Goal: Information Seeking & Learning: Learn about a topic

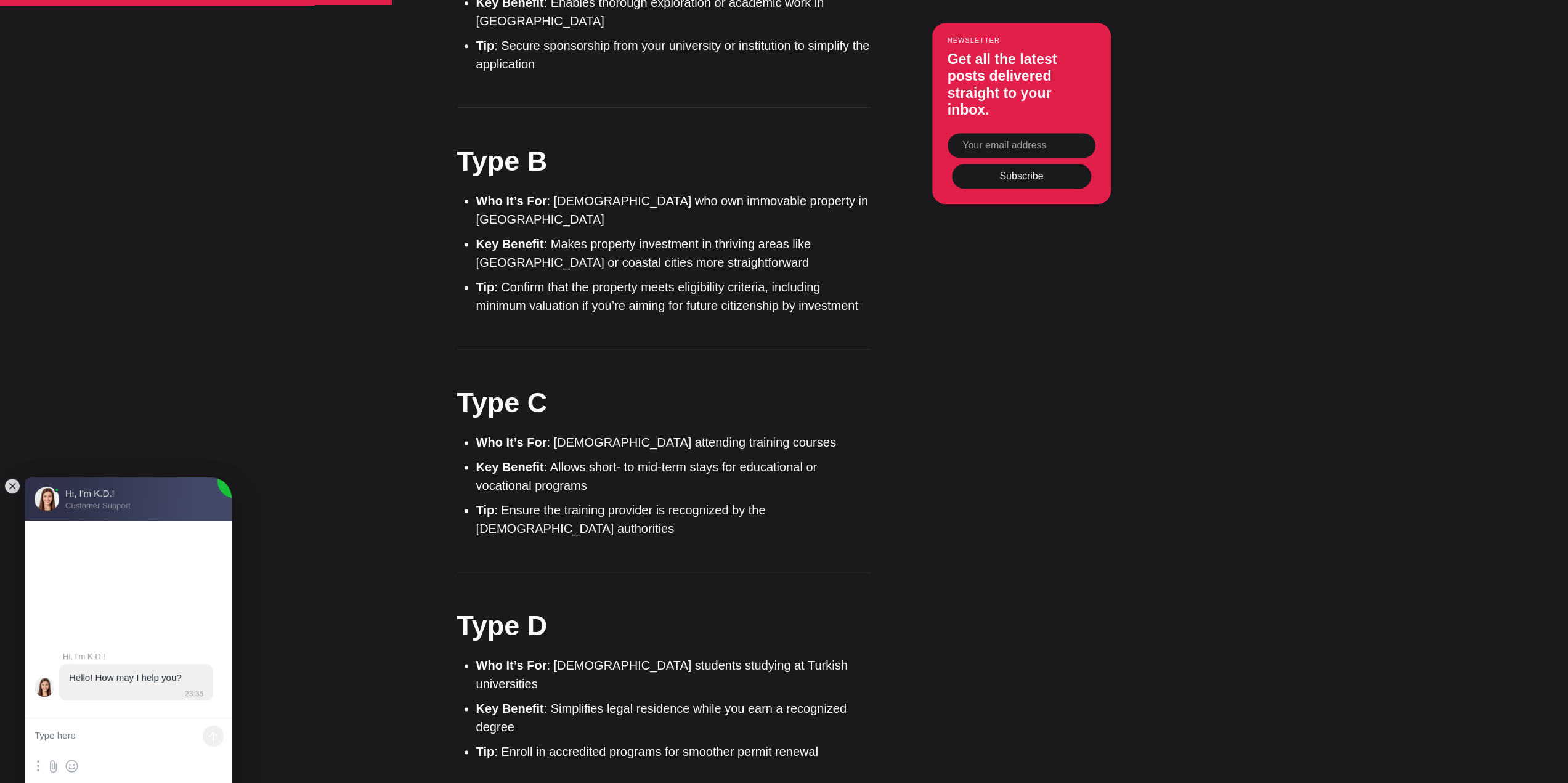
scroll to position [1541, 0]
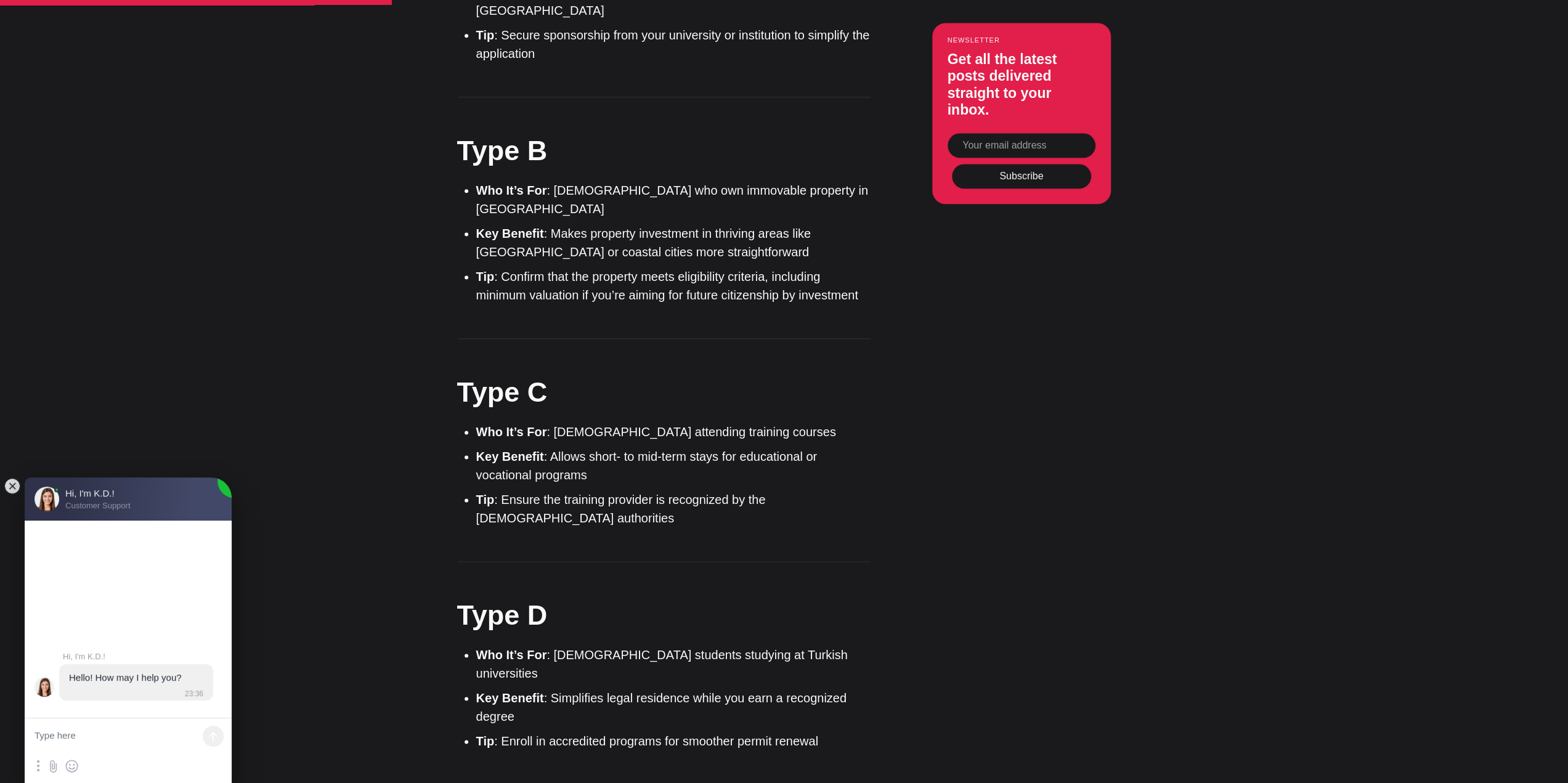
drag, startPoint x: 664, startPoint y: 488, endPoint x: 434, endPoint y: 438, distance: 235.4
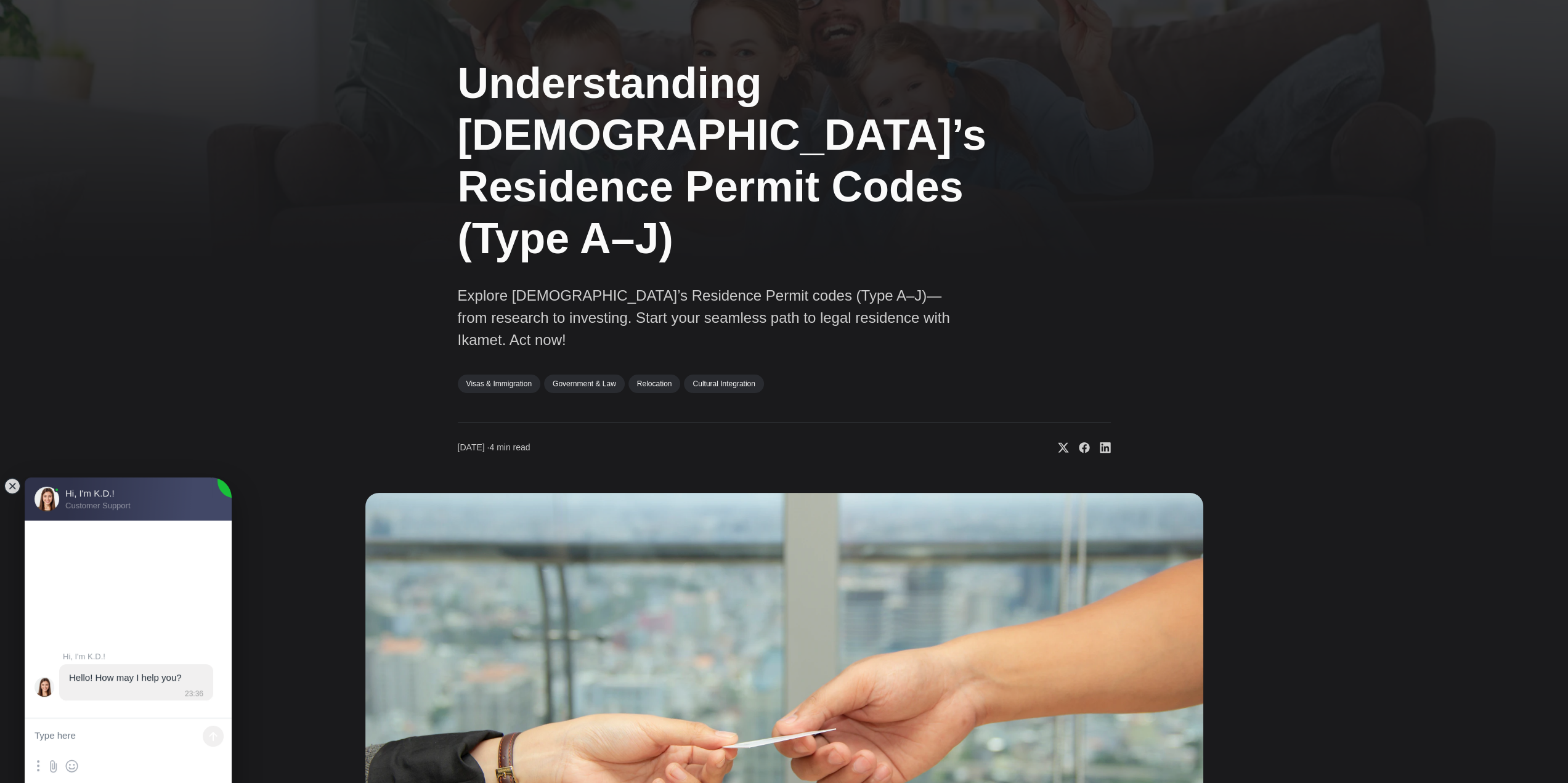
scroll to position [0, 0]
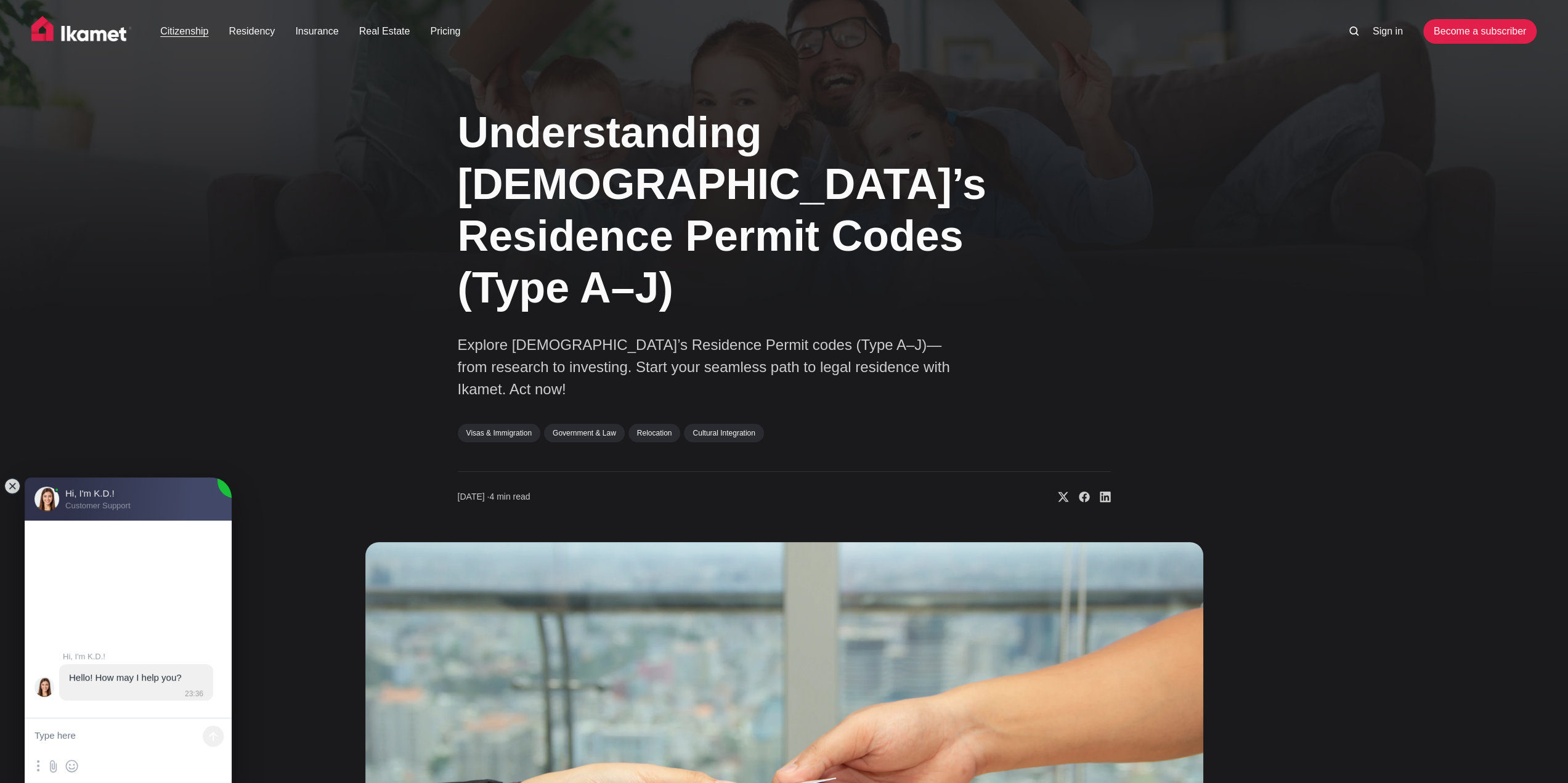
click at [178, 35] on link "Citizenship" at bounding box center [185, 31] width 48 height 15
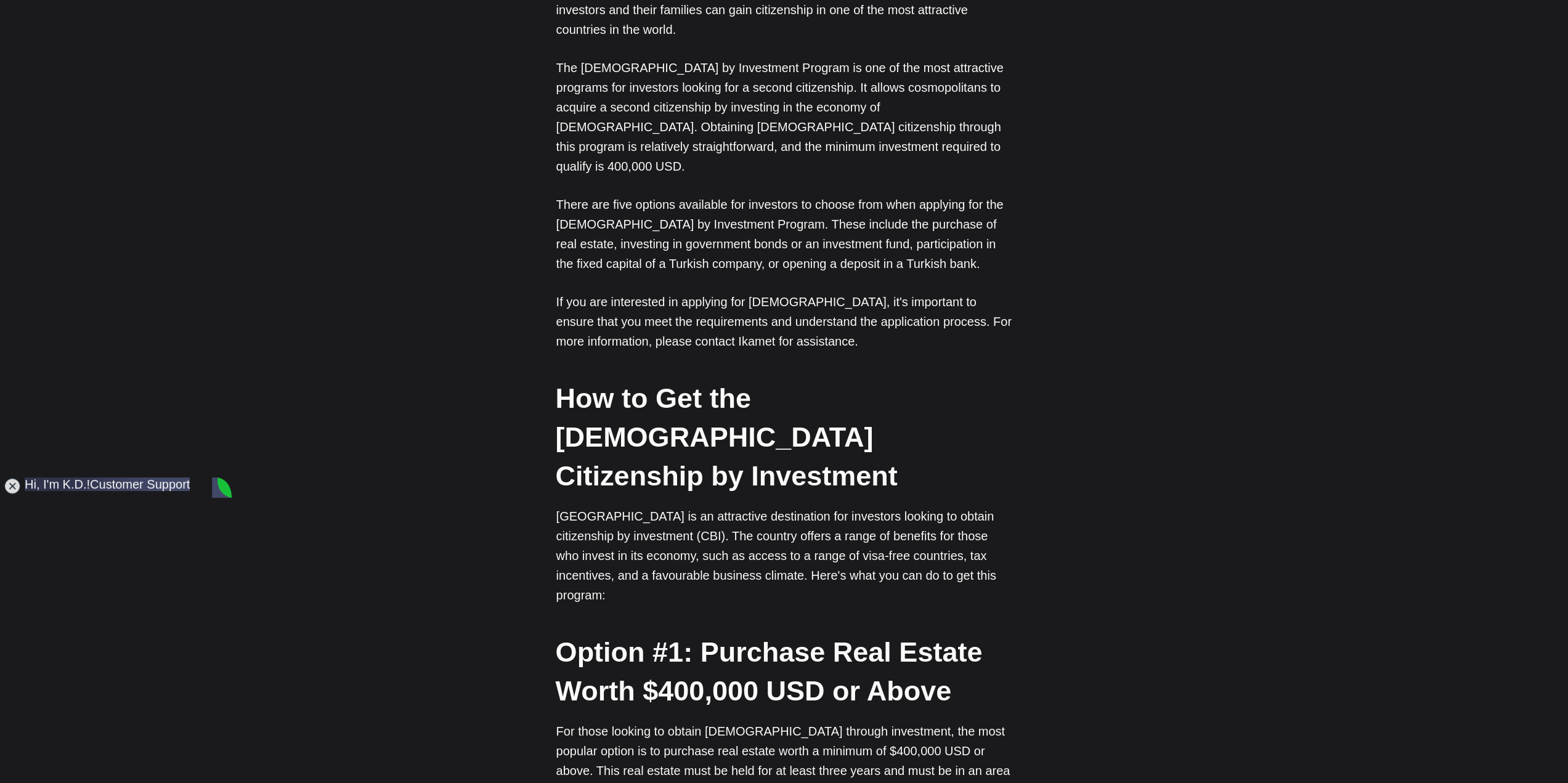
scroll to position [1602, 0]
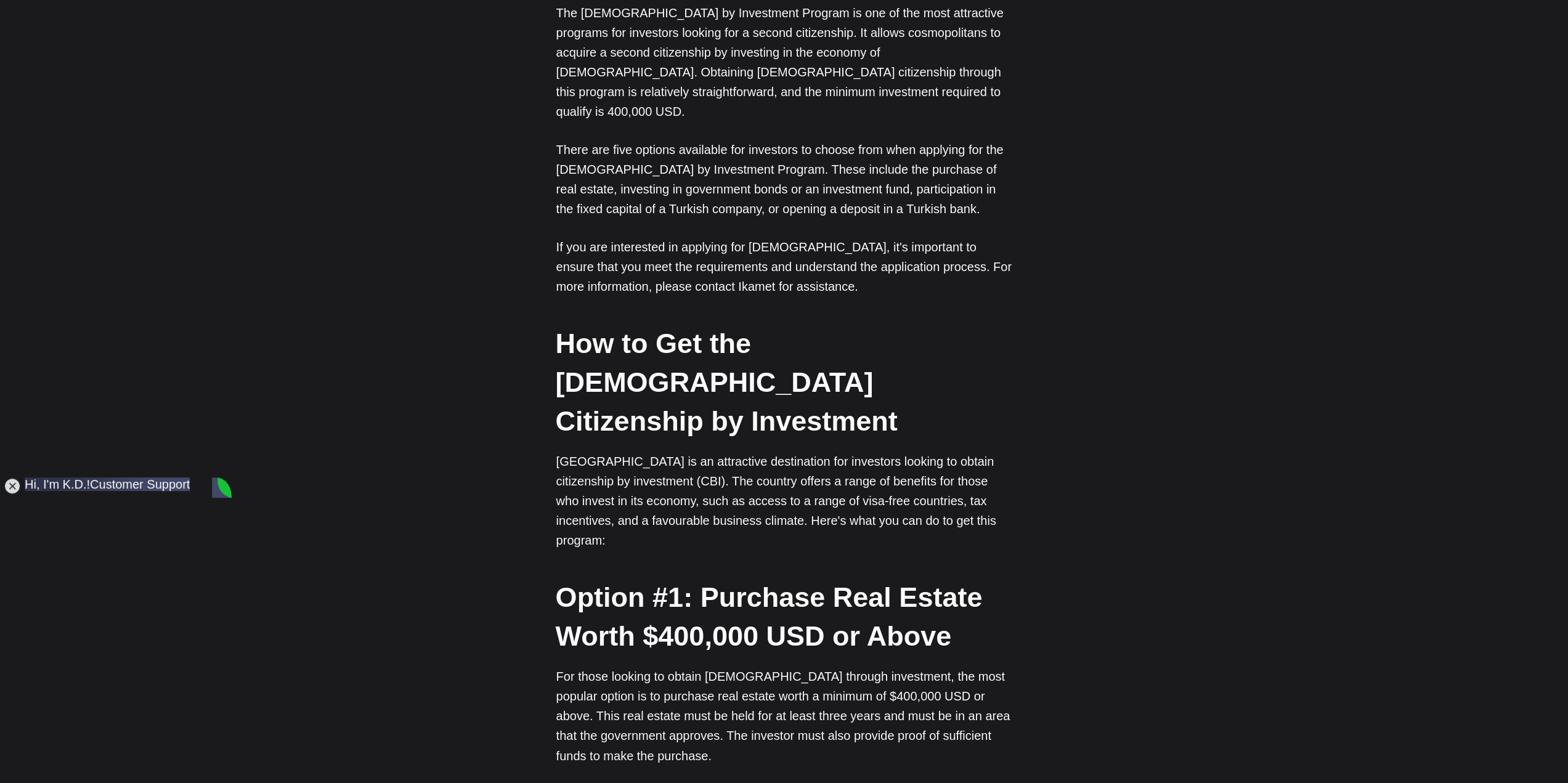
drag, startPoint x: 161, startPoint y: 287, endPoint x: 175, endPoint y: 169, distance: 118.8
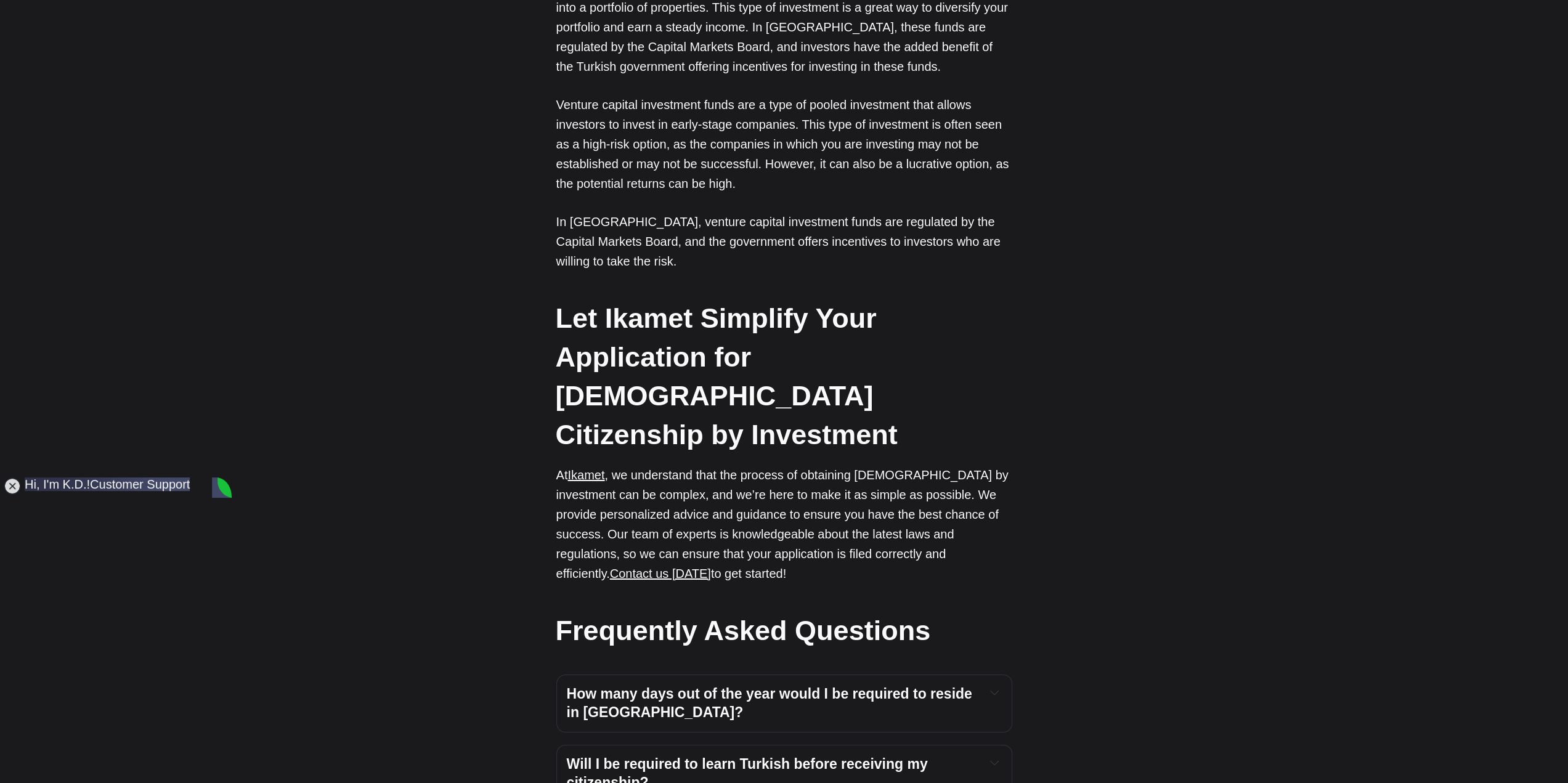
scroll to position [4007, 0]
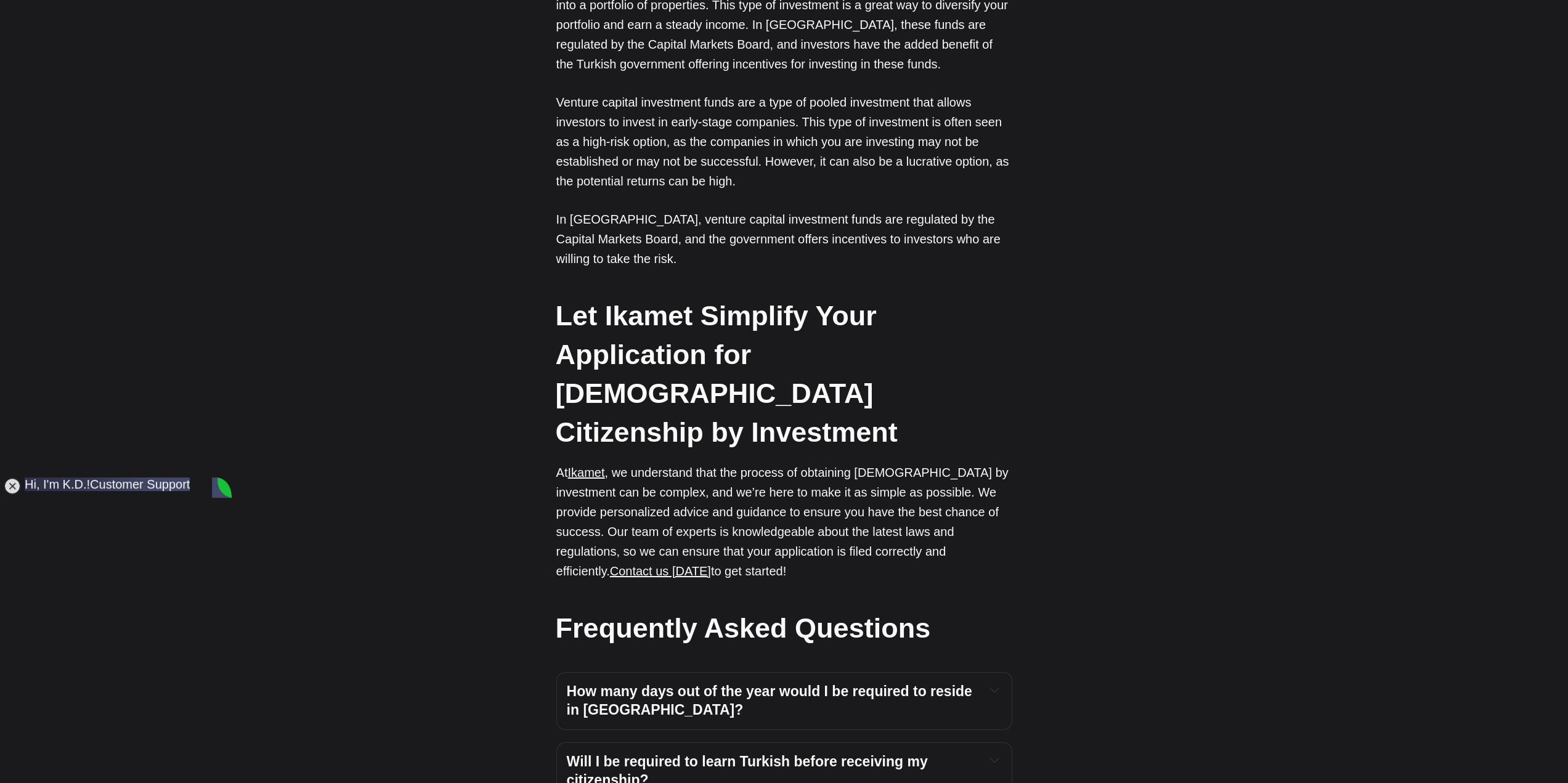
click at [821, 684] on span "How many days out of the year would I be required to reside in Turkey?" at bounding box center [771, 701] width 410 height 35
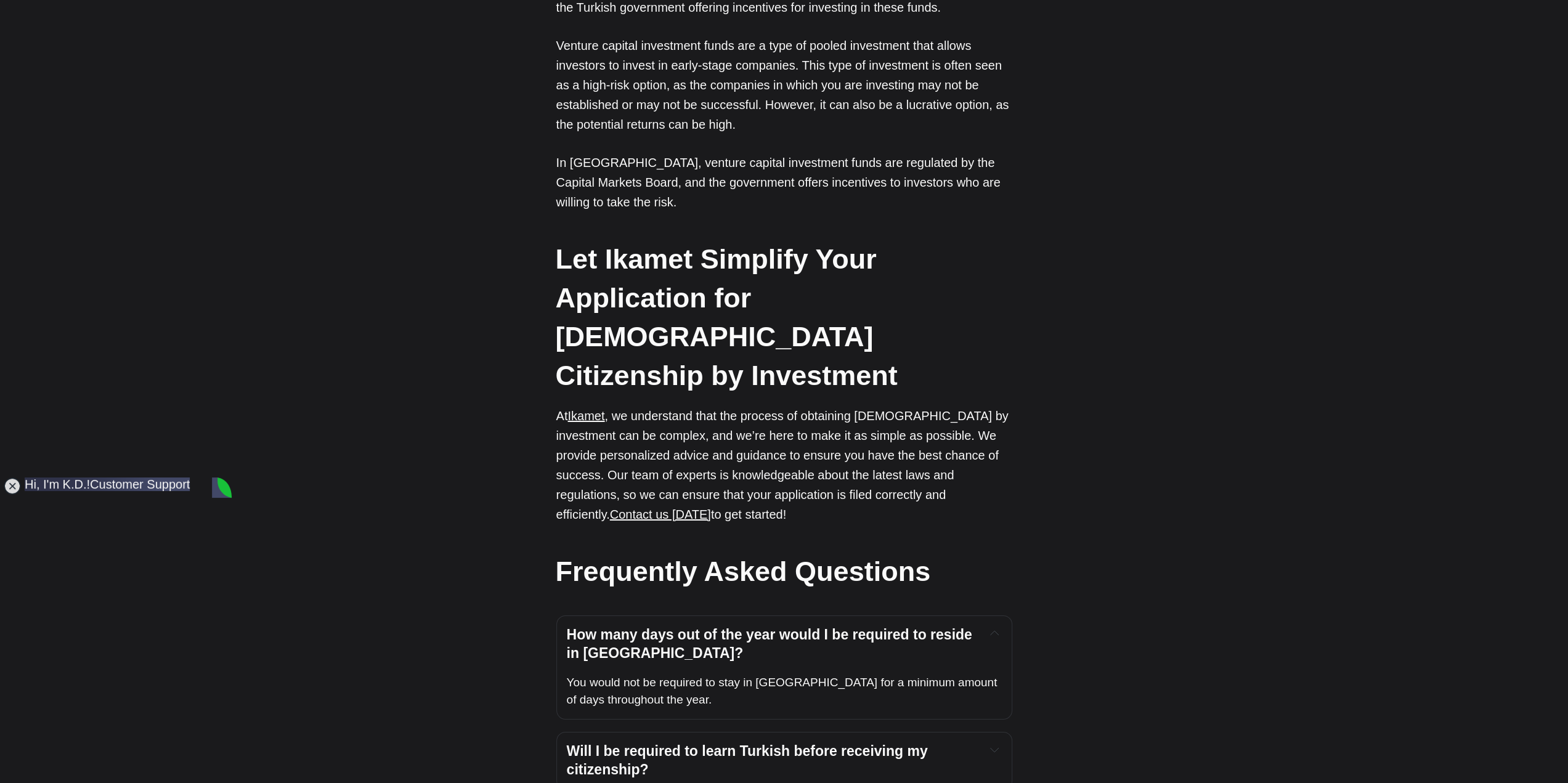
scroll to position [4130, 0]
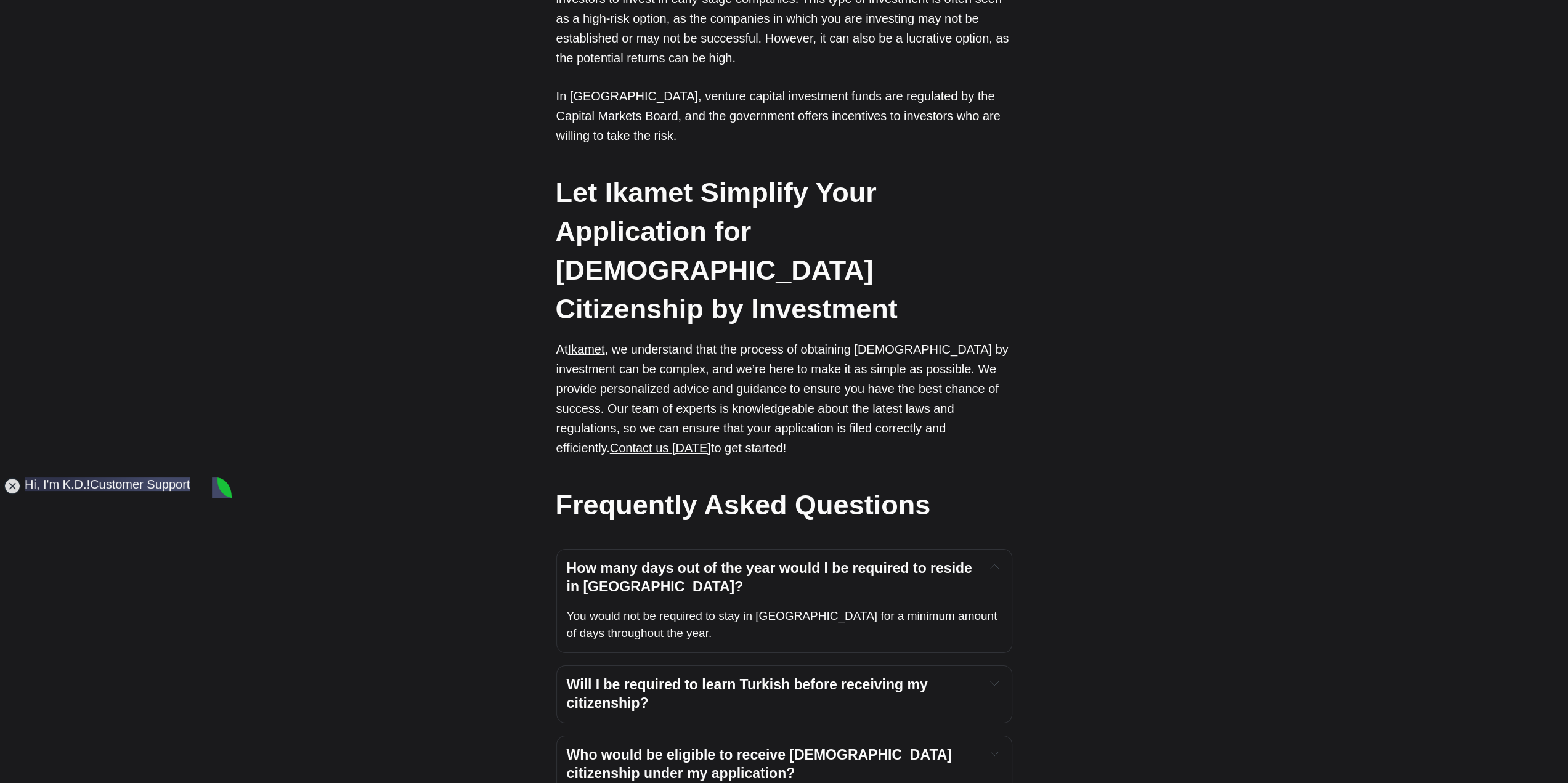
click at [821, 676] on h4 "Will I be required to learn Turkish before receiving my citizenship?" at bounding box center [771, 694] width 408 height 37
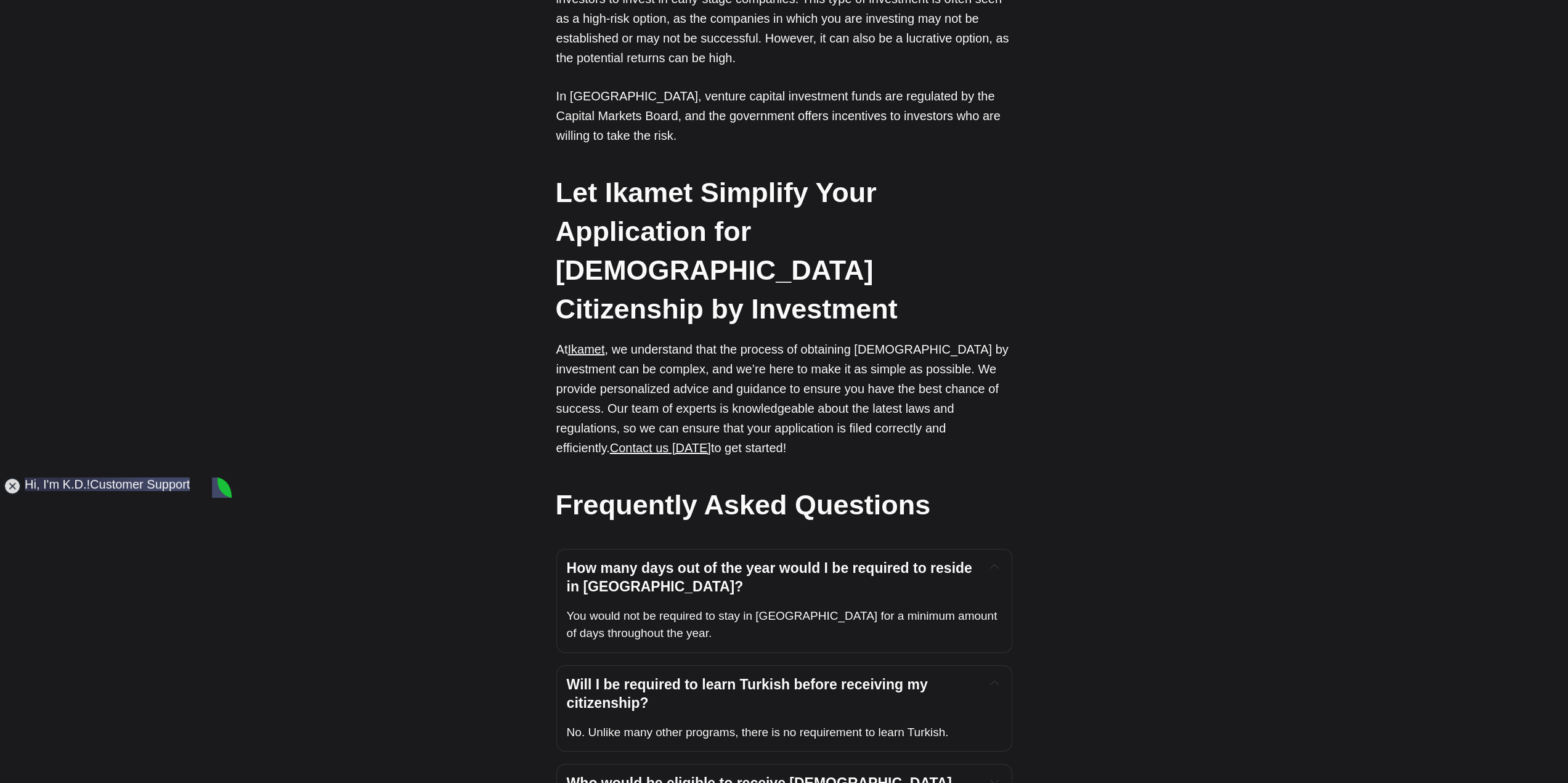
click at [786, 764] on div "Who would be eligible to receive Turkish citizenship under my application? Asid…" at bounding box center [784, 792] width 456 height 58
click at [781, 774] on span "Who would be eligible to receive Turkish citizenship under my application?" at bounding box center [761, 792] width 389 height 35
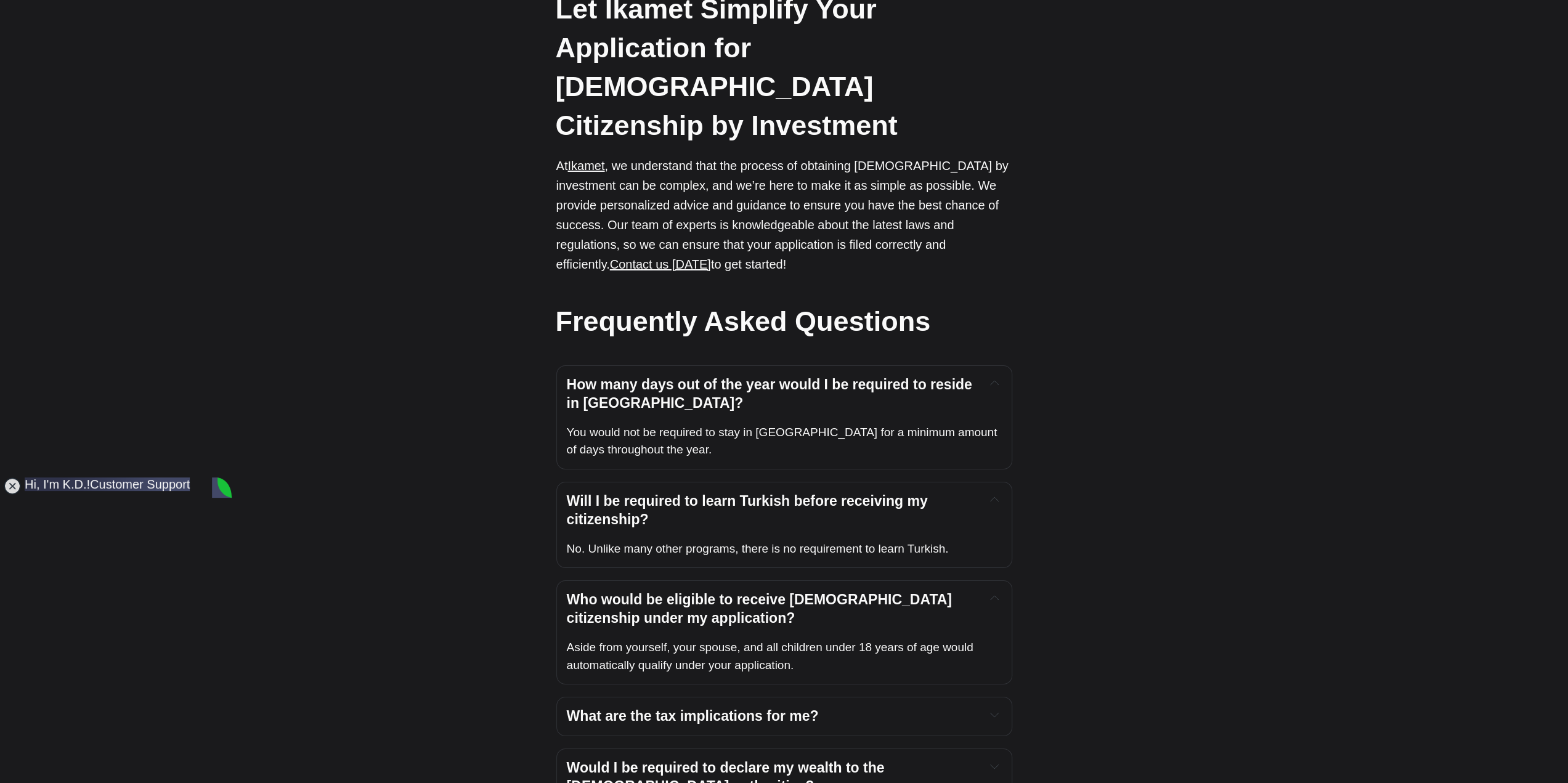
scroll to position [4315, 0]
click at [798, 707] on span "What are the tax implications for me?" at bounding box center [693, 715] width 252 height 16
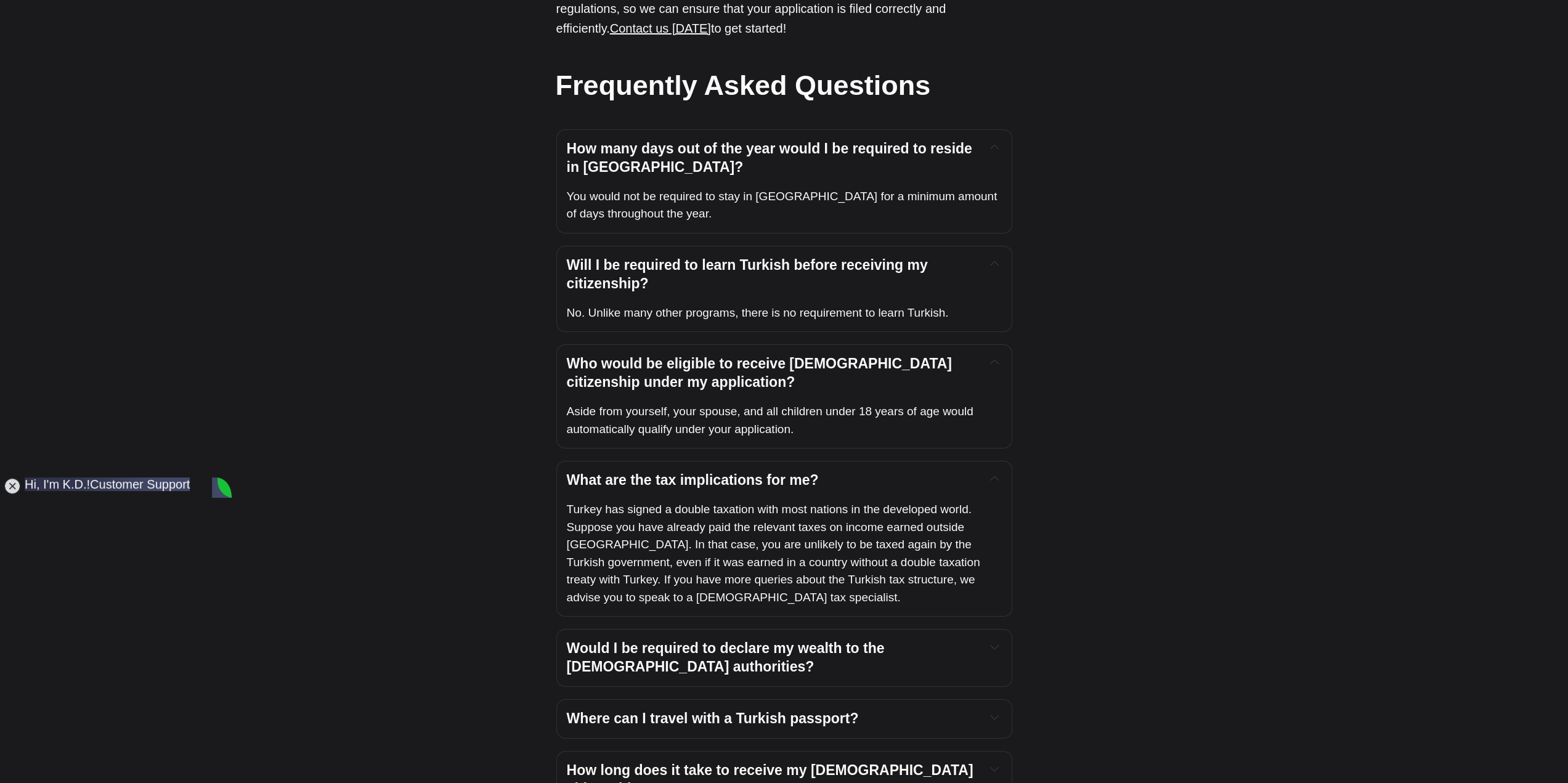
scroll to position [4561, 0]
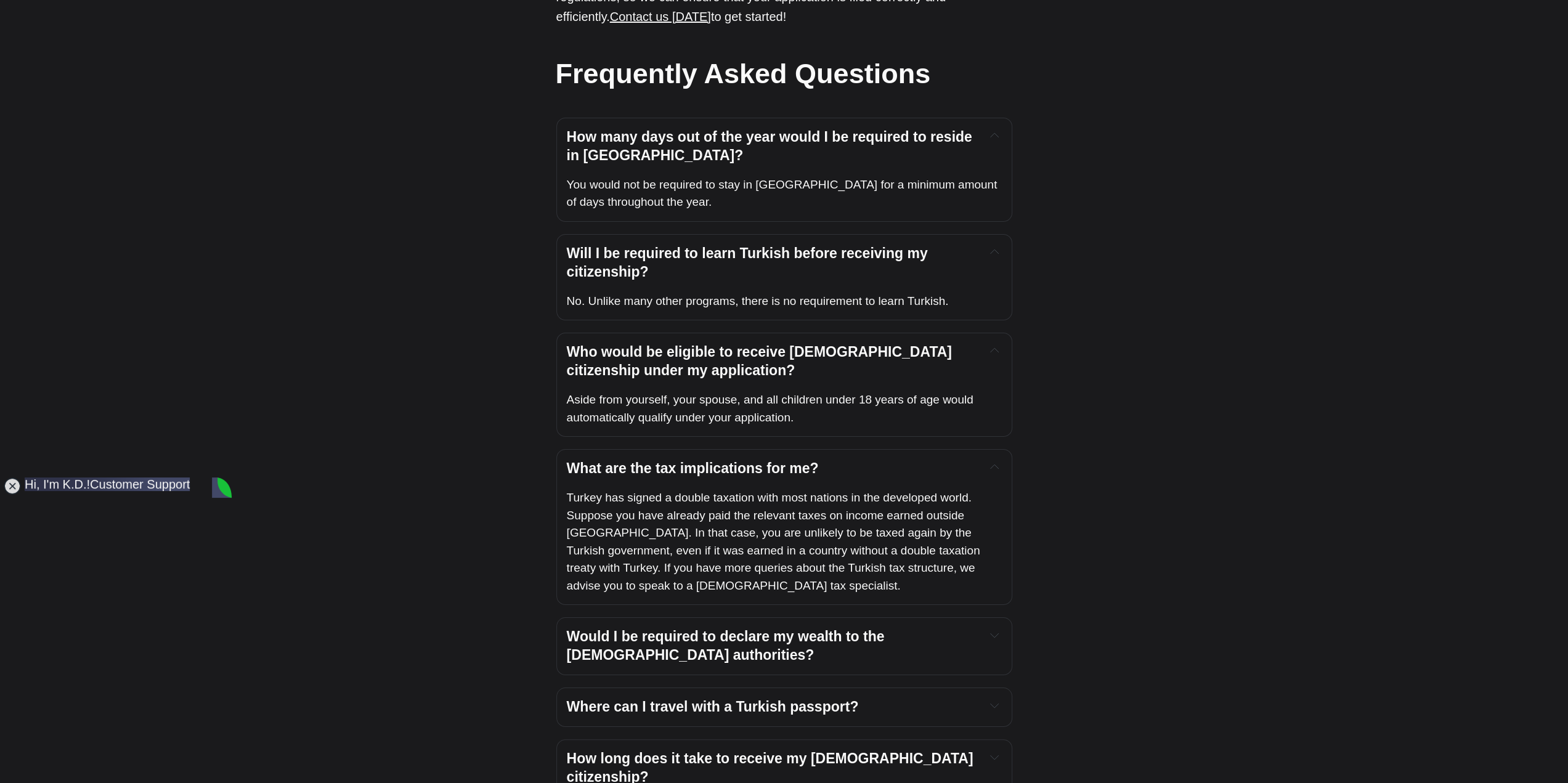
click at [620, 628] on span "Would I be required to declare my wealth to the Turkish authorities?" at bounding box center [727, 646] width 322 height 35
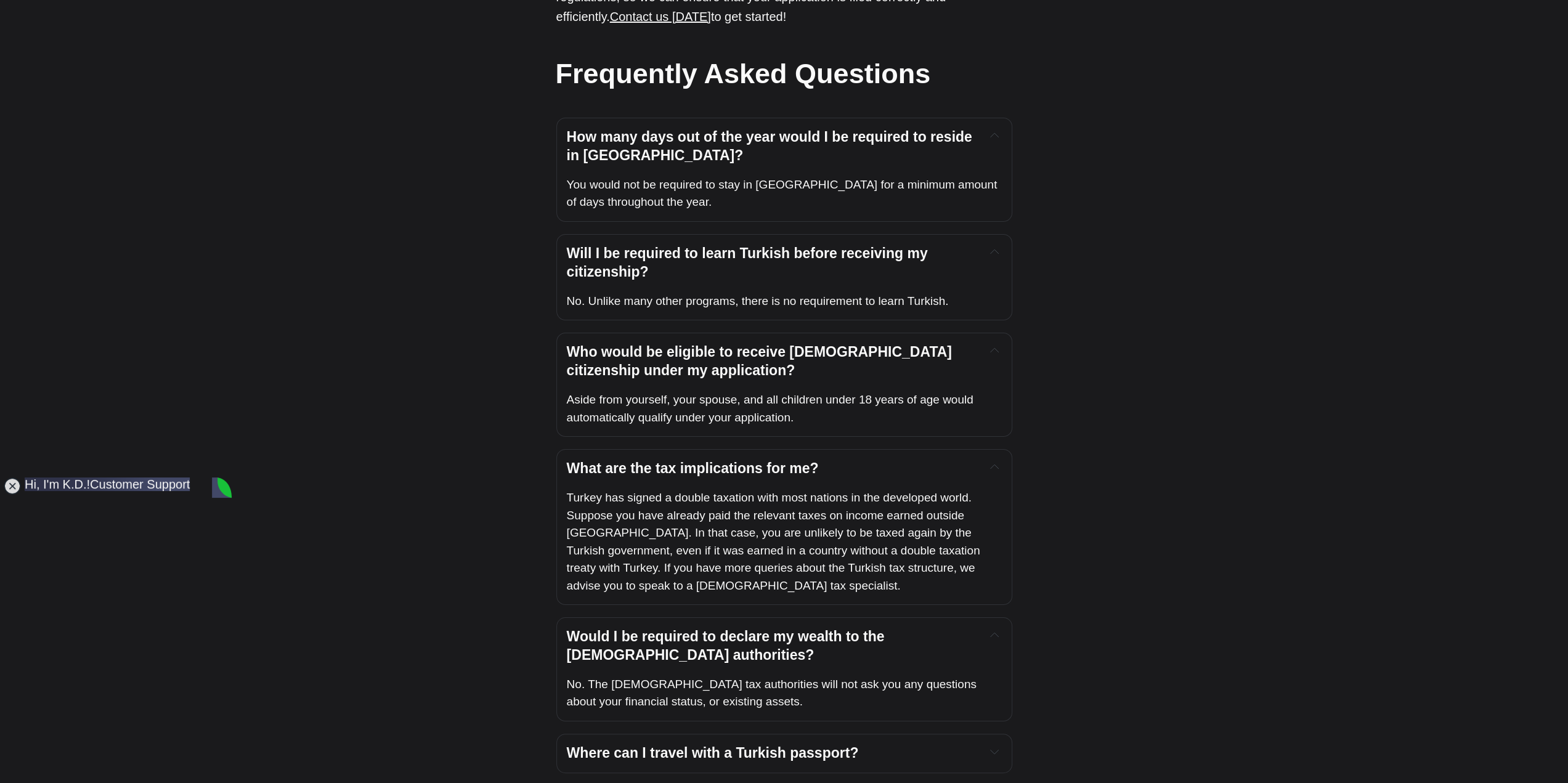
click at [658, 745] on span "Where can I travel with a Turkish passport?" at bounding box center [713, 753] width 292 height 16
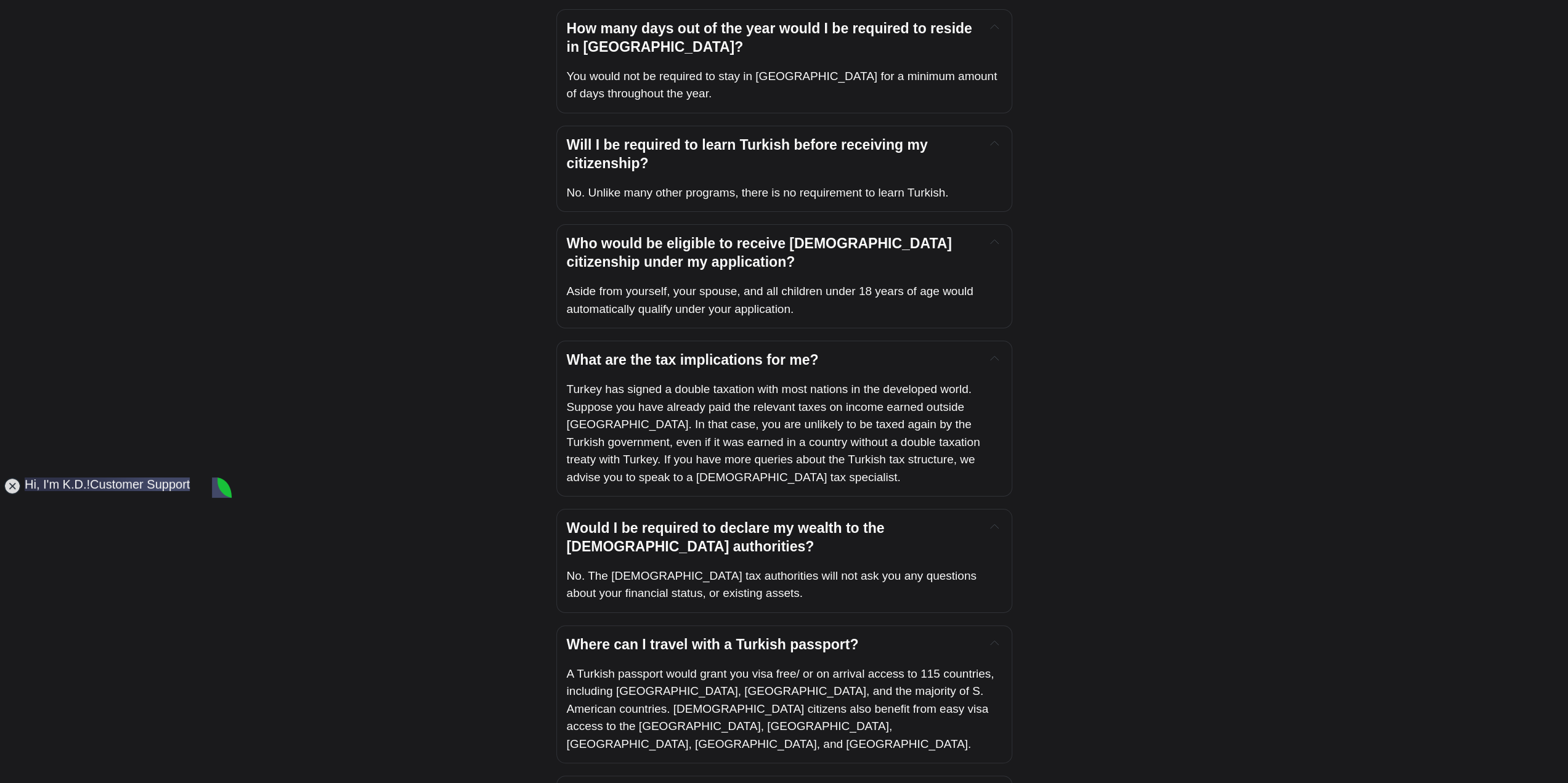
scroll to position [4684, 0]
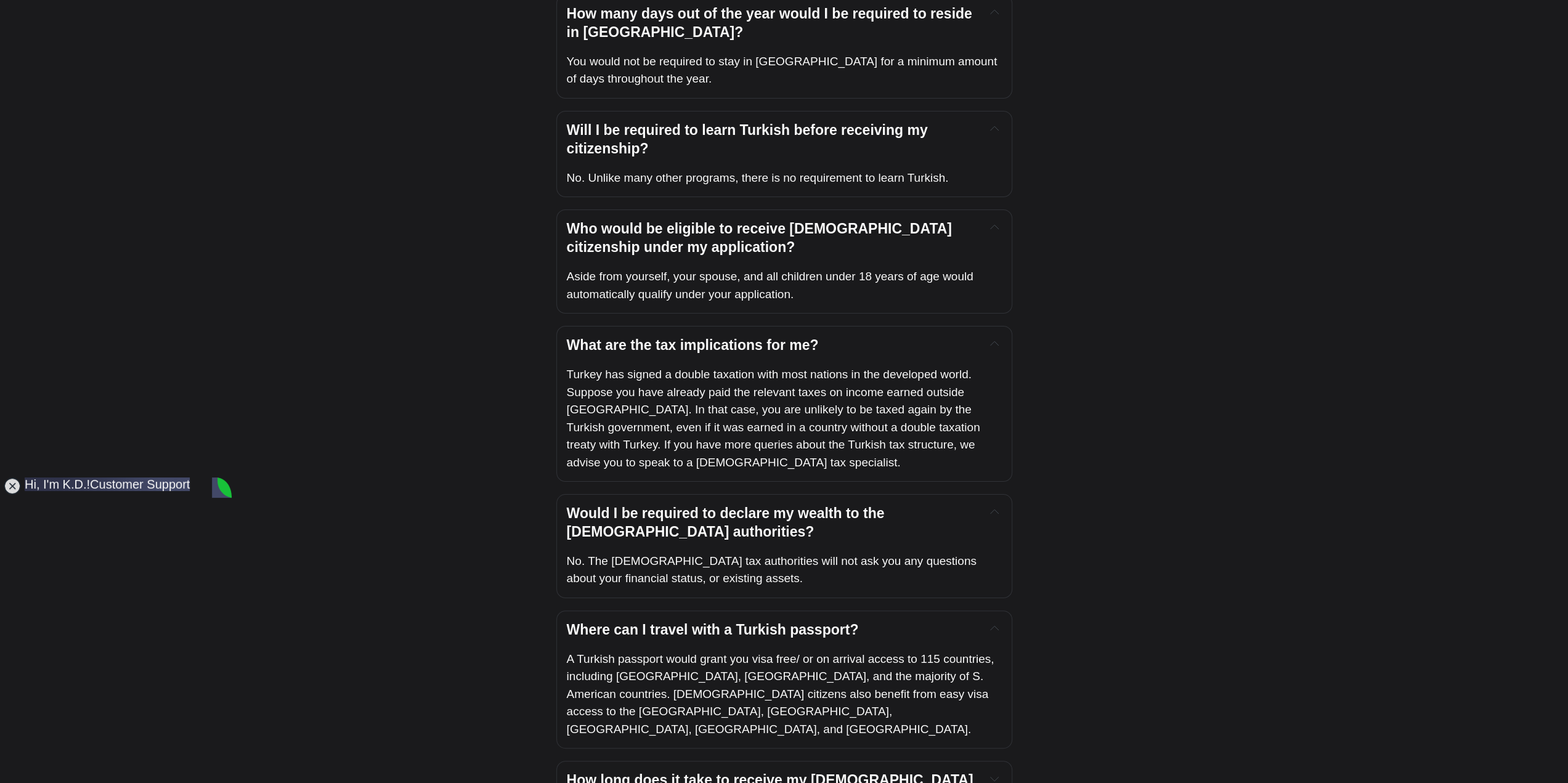
click at [674, 761] on div "How long does it take to receive my Turkish citizenship? Ikamet has a tailor ma…" at bounding box center [784, 790] width 456 height 58
click at [677, 773] on span "How long does it take to receive my Turkish citizenship?" at bounding box center [772, 790] width 411 height 35
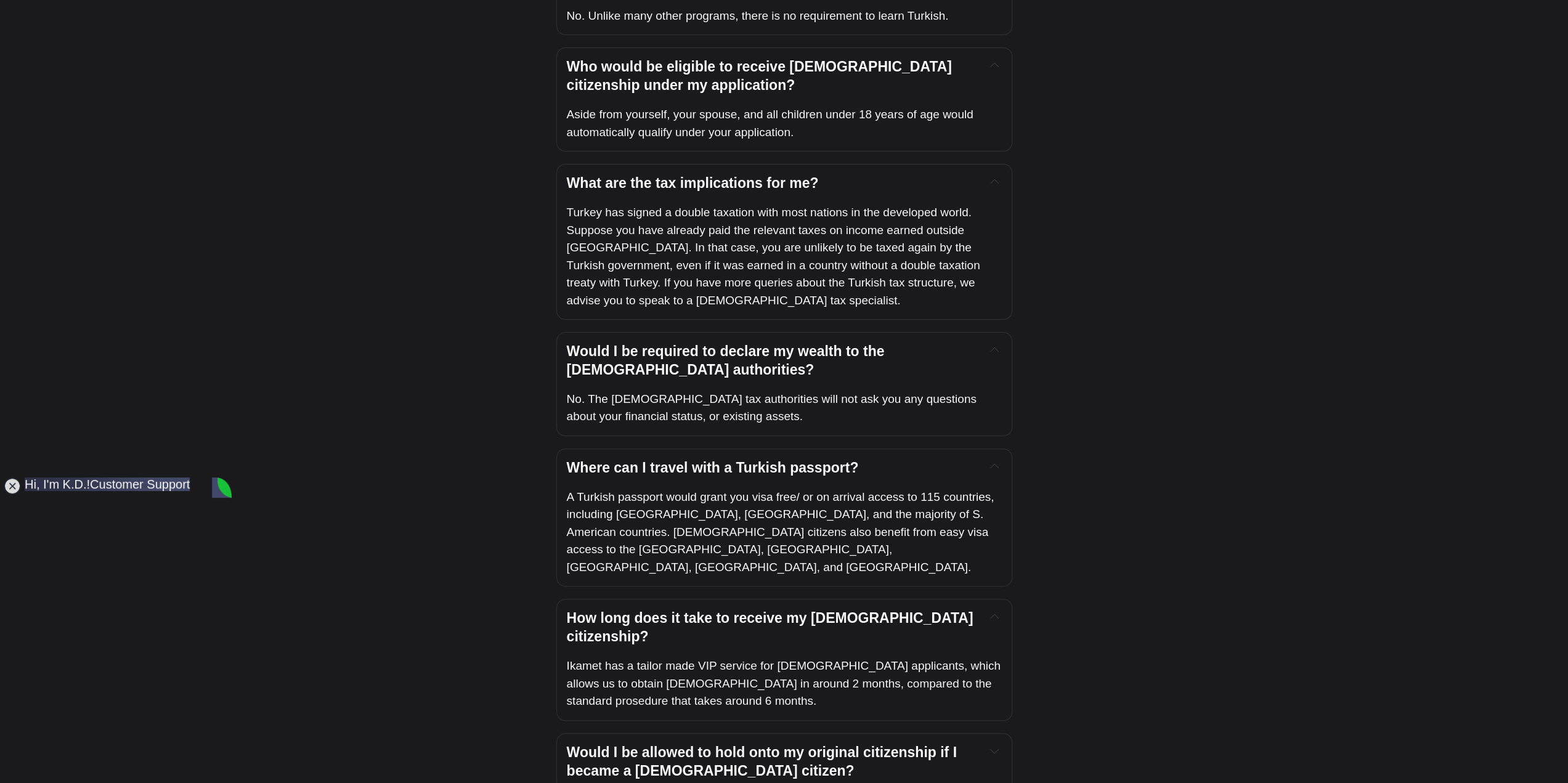
scroll to position [4869, 0]
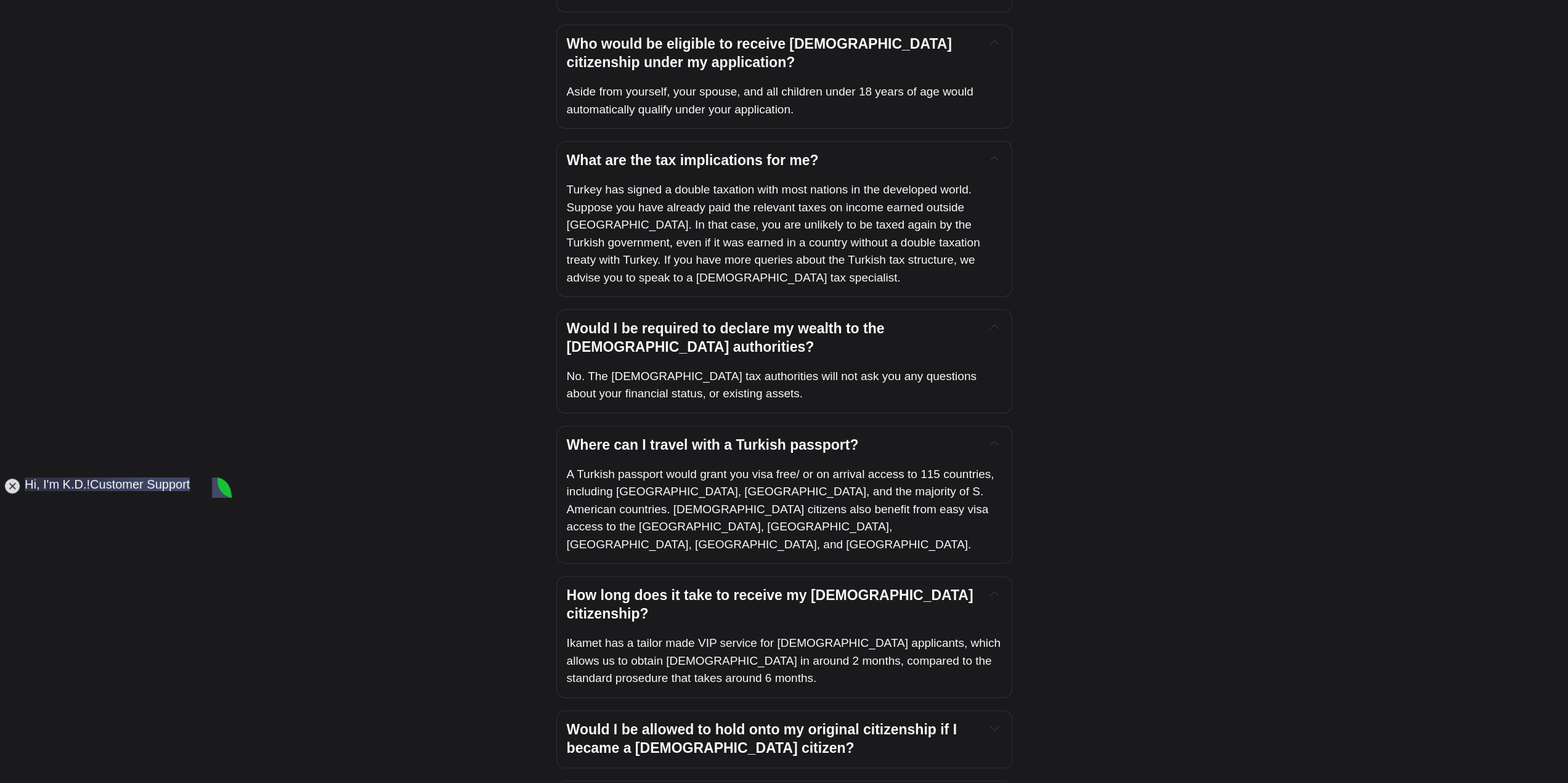
click at [702, 722] on span "Would I be allowed to hold onto my original citizenship if I became a Turkish c…" at bounding box center [764, 739] width 394 height 35
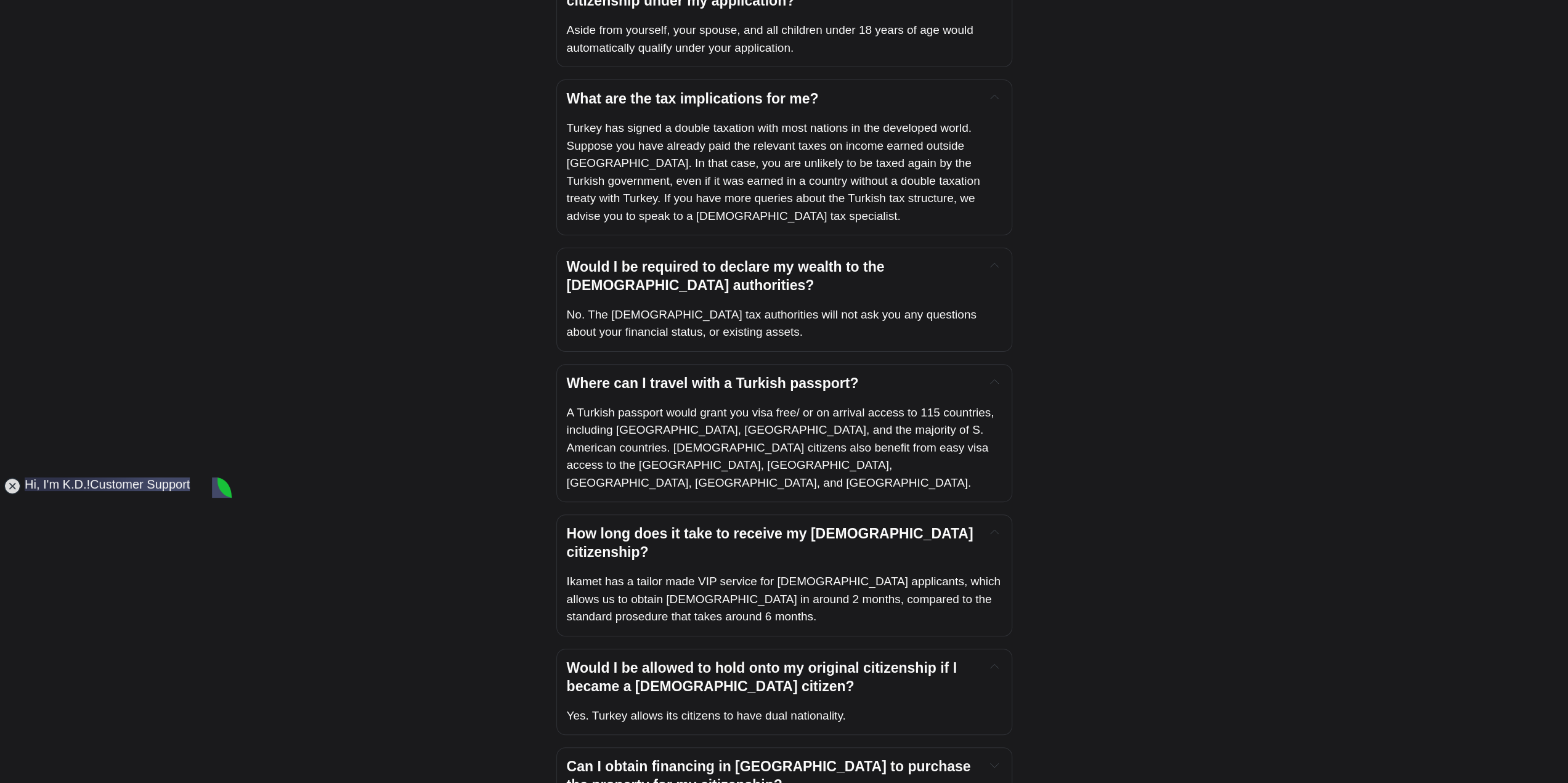
click at [707, 758] on h4 "Can I obtain financing in Turkey to purchase the property for my citizenship?" at bounding box center [771, 776] width 408 height 37
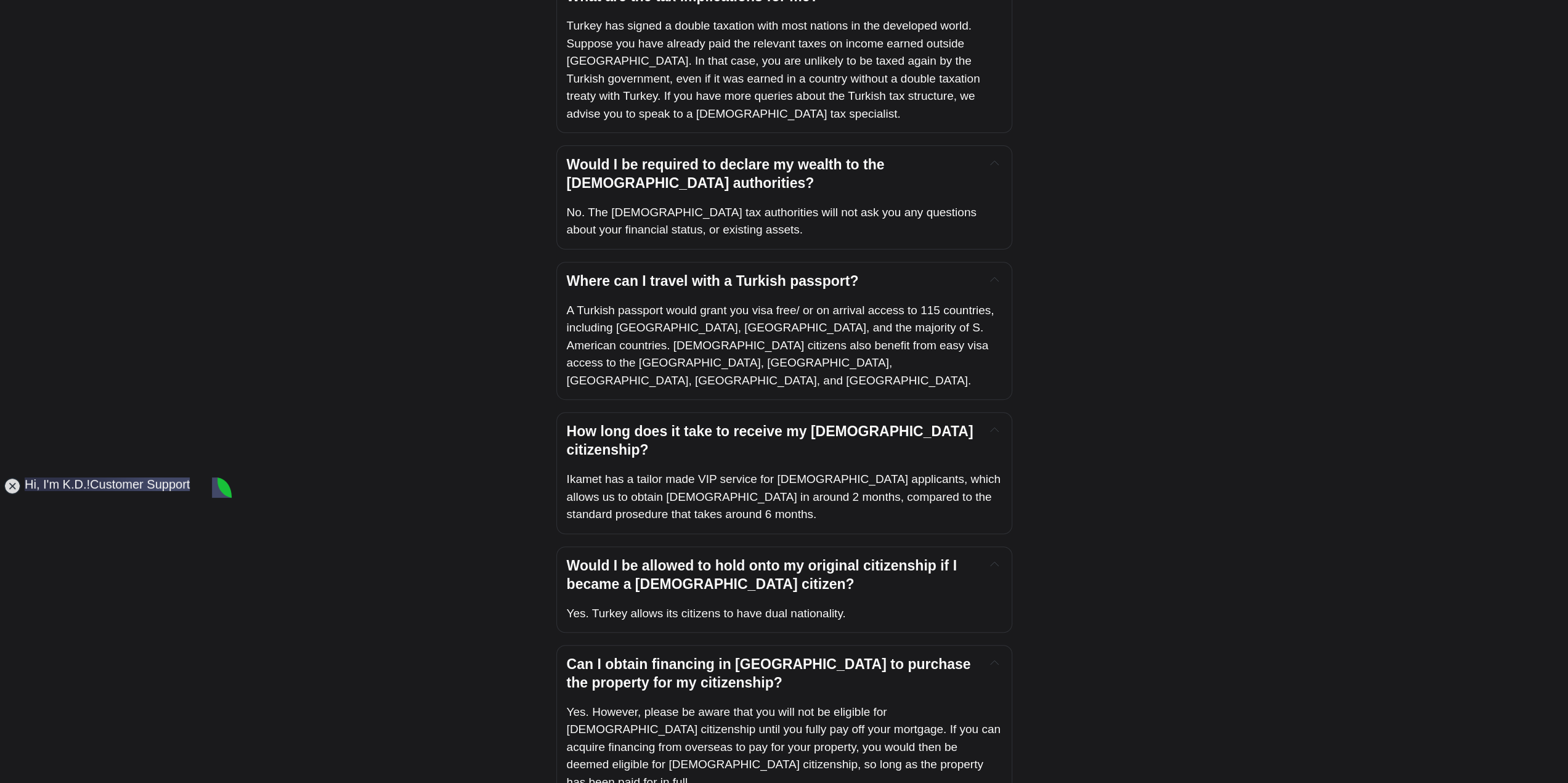
scroll to position [5055, 0]
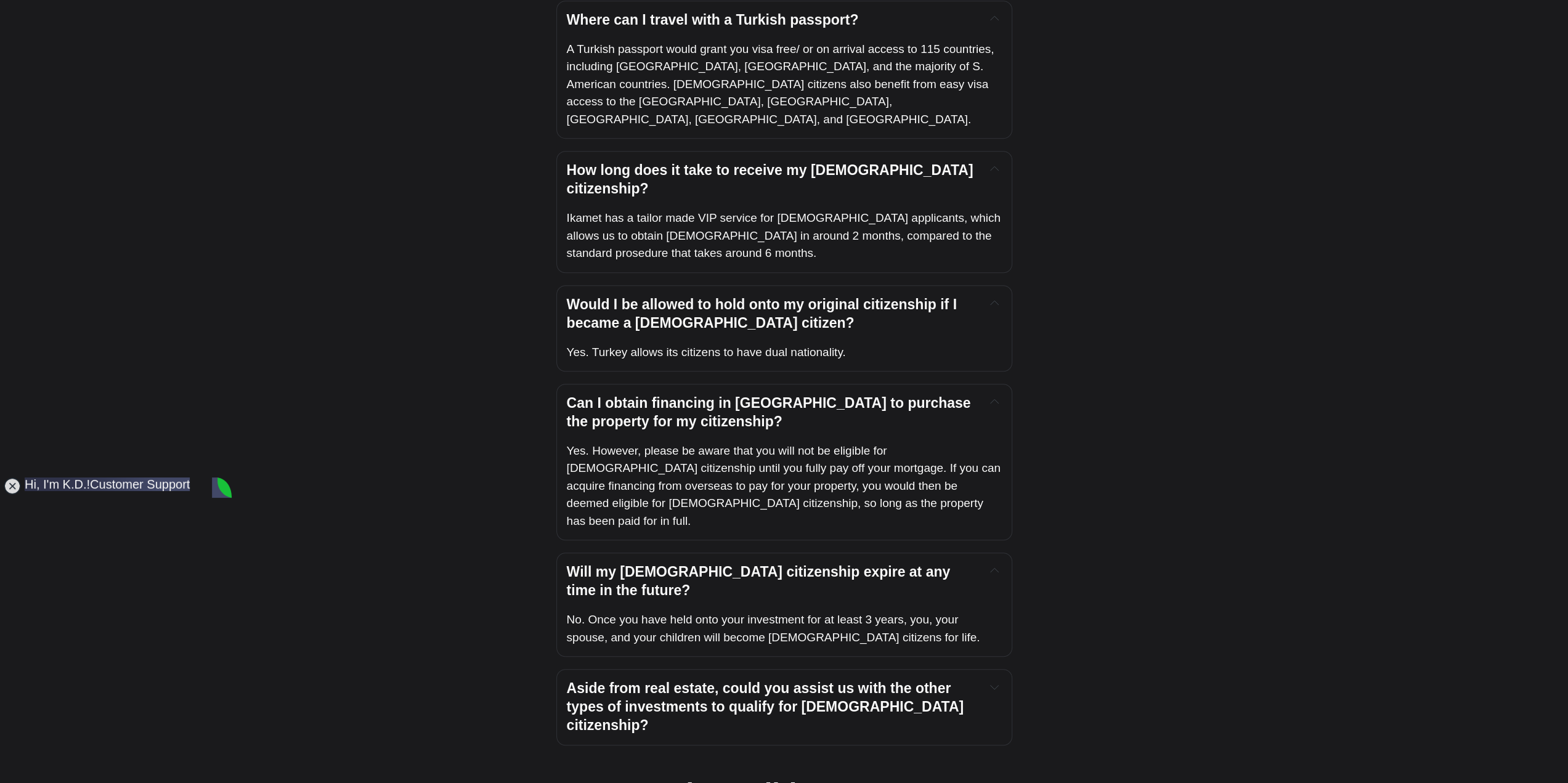
scroll to position [5363, 0]
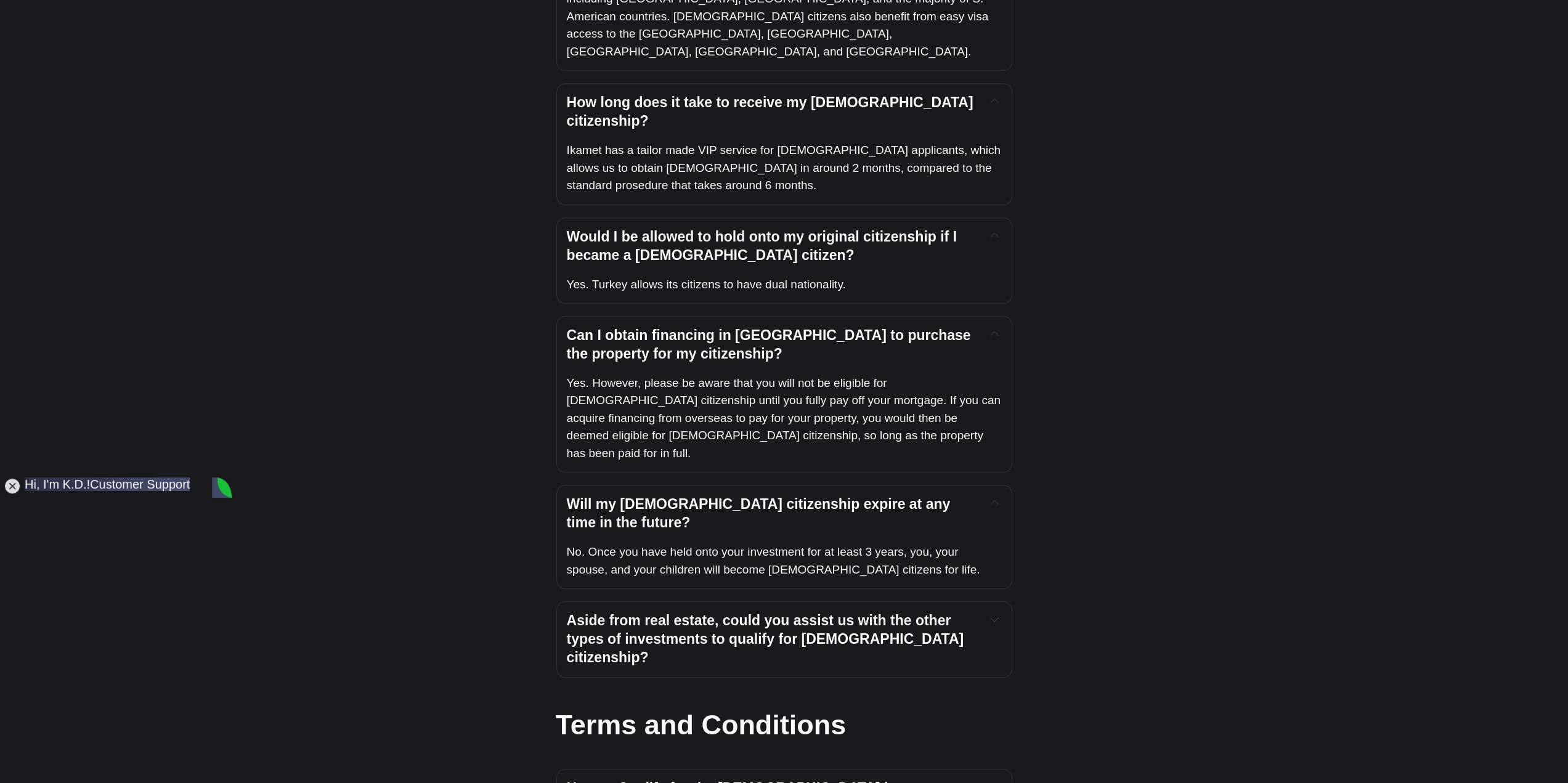
click at [710, 774] on h4 "How to Qualify for the Turkish Citizenship by Investment Program" at bounding box center [771, 798] width 408 height 37
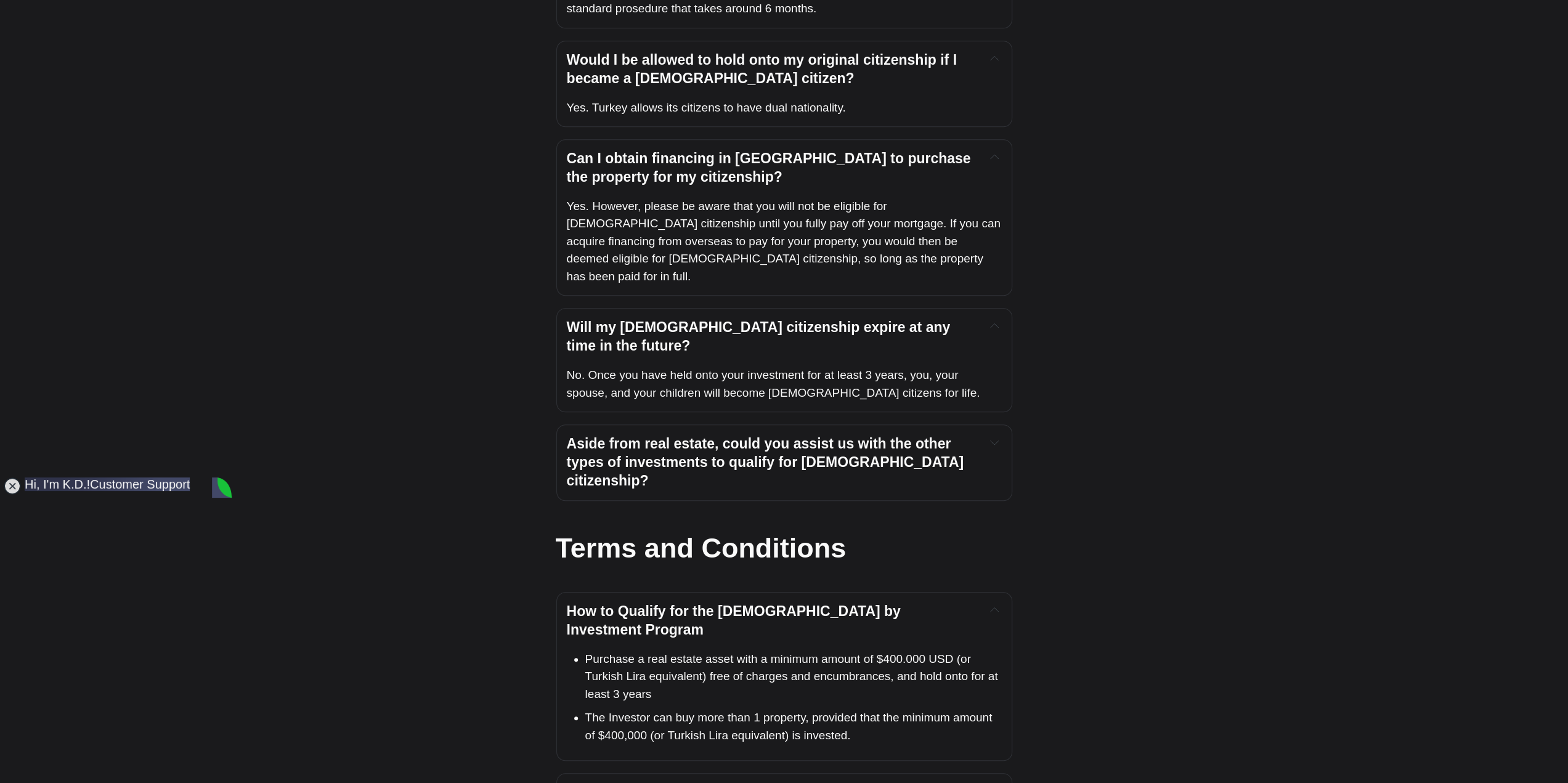
scroll to position [5547, 0]
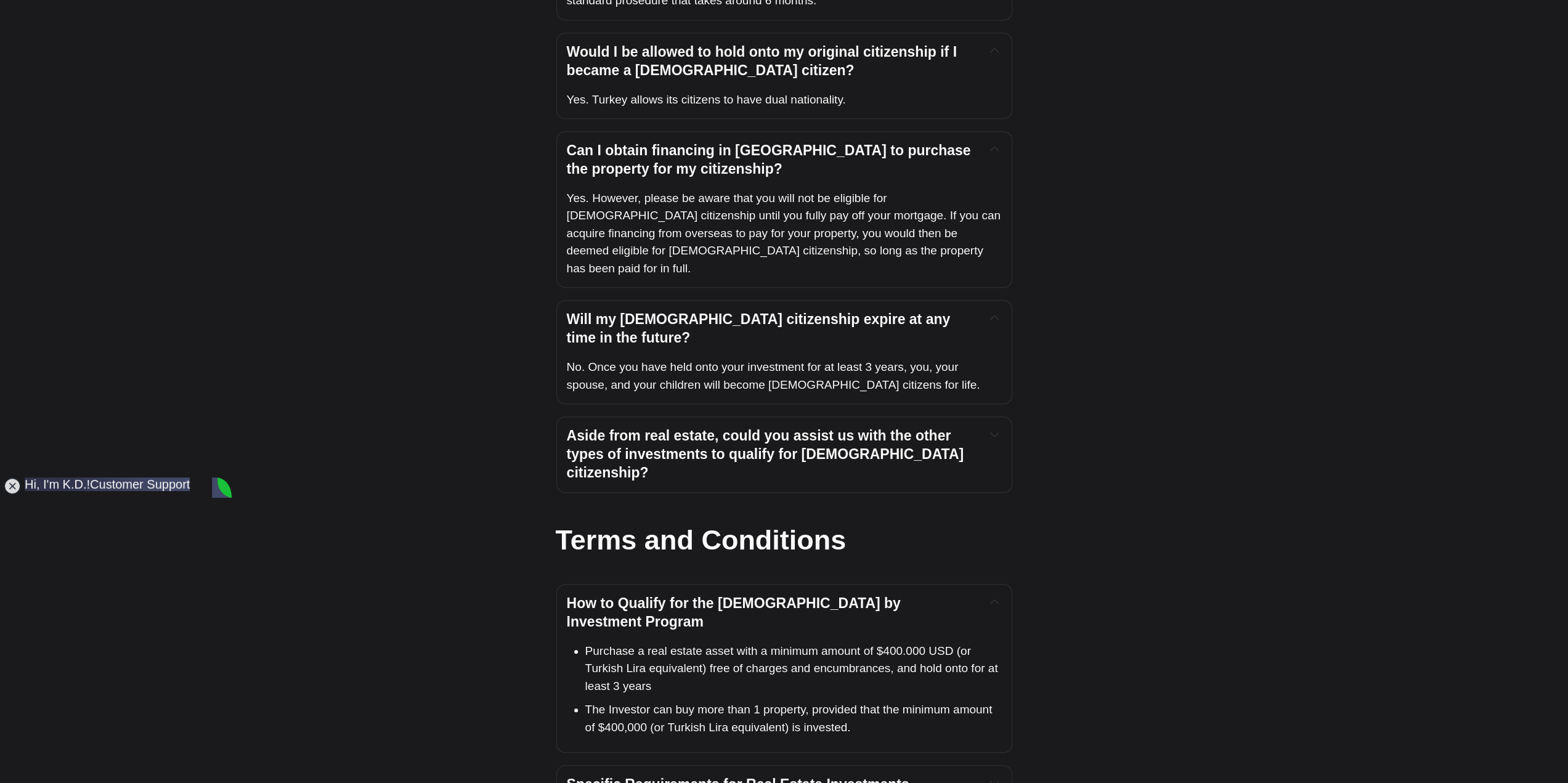
click at [919, 774] on h4 "Specific Requirements for Real Estate Investments" at bounding box center [771, 785] width 408 height 18
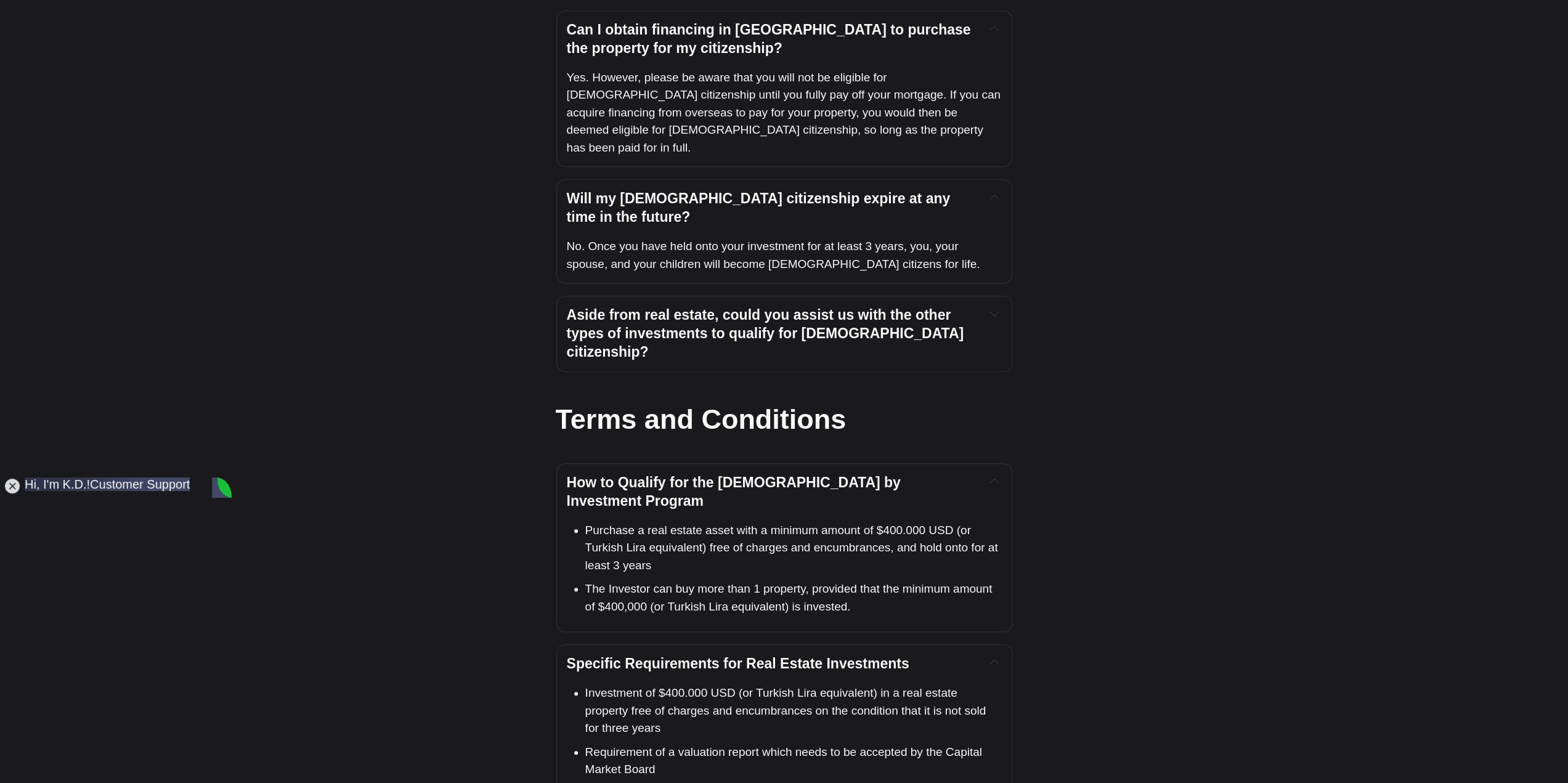
scroll to position [5671, 0]
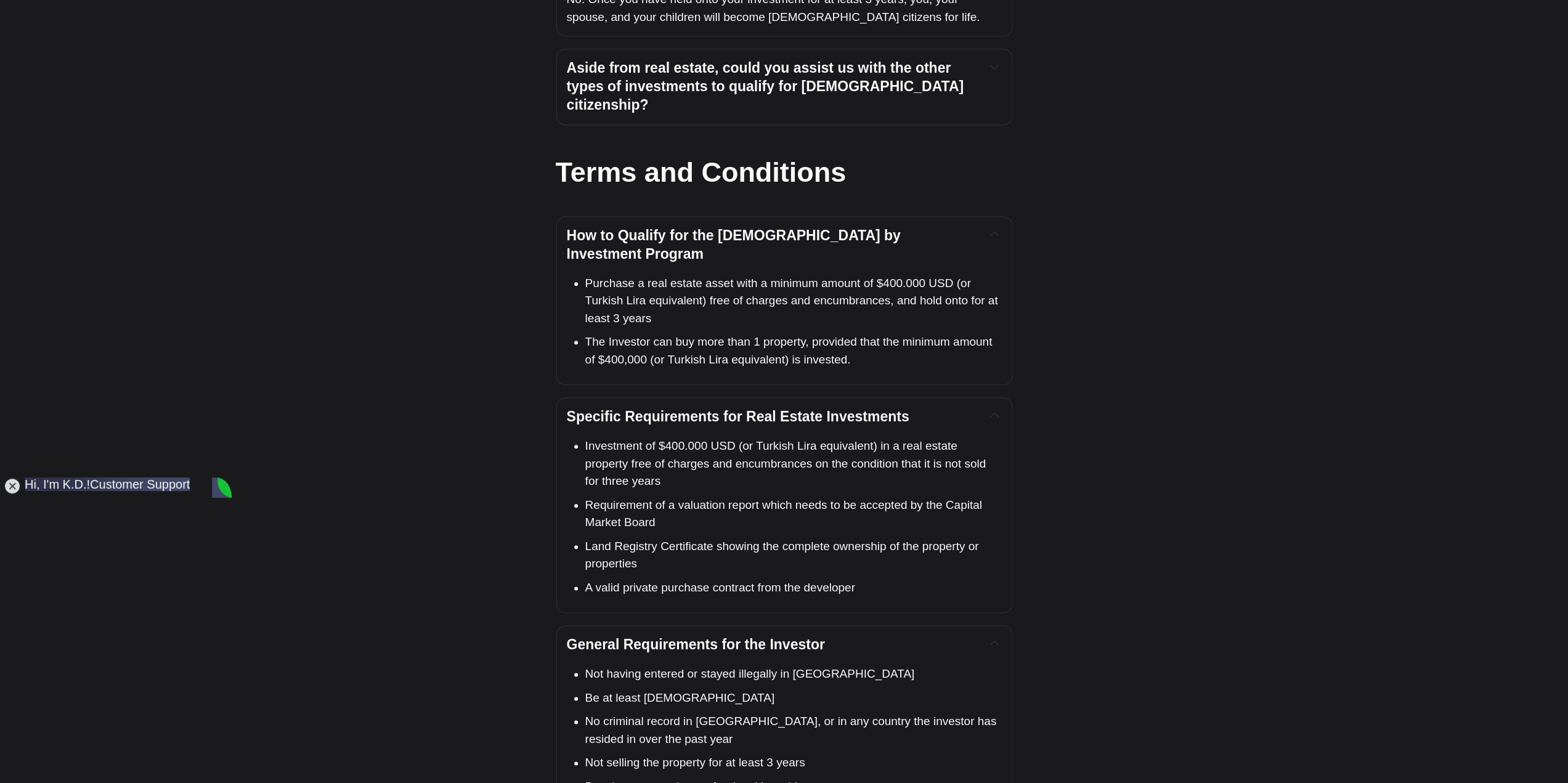
scroll to position [5917, 0]
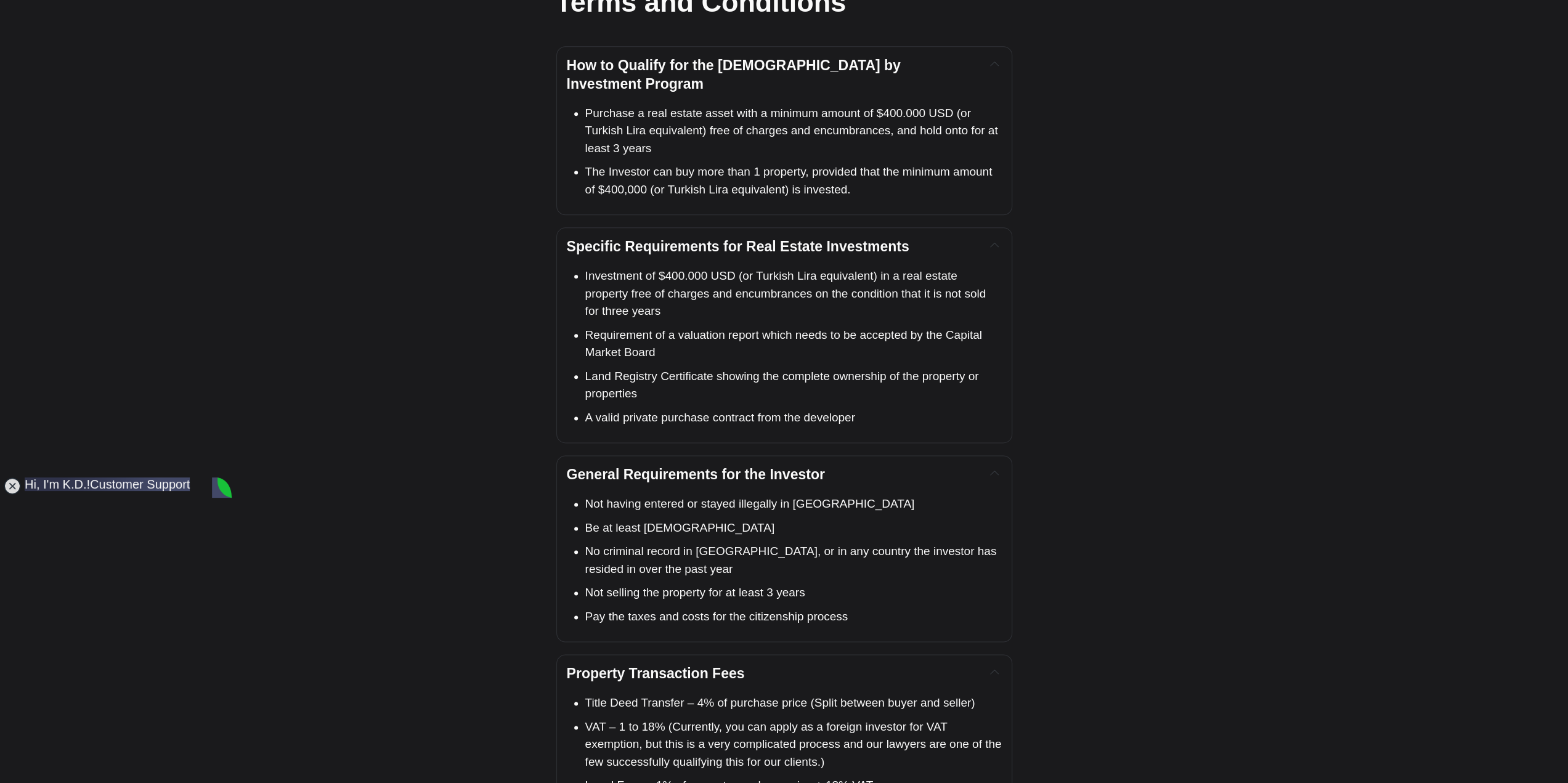
scroll to position [6164, 0]
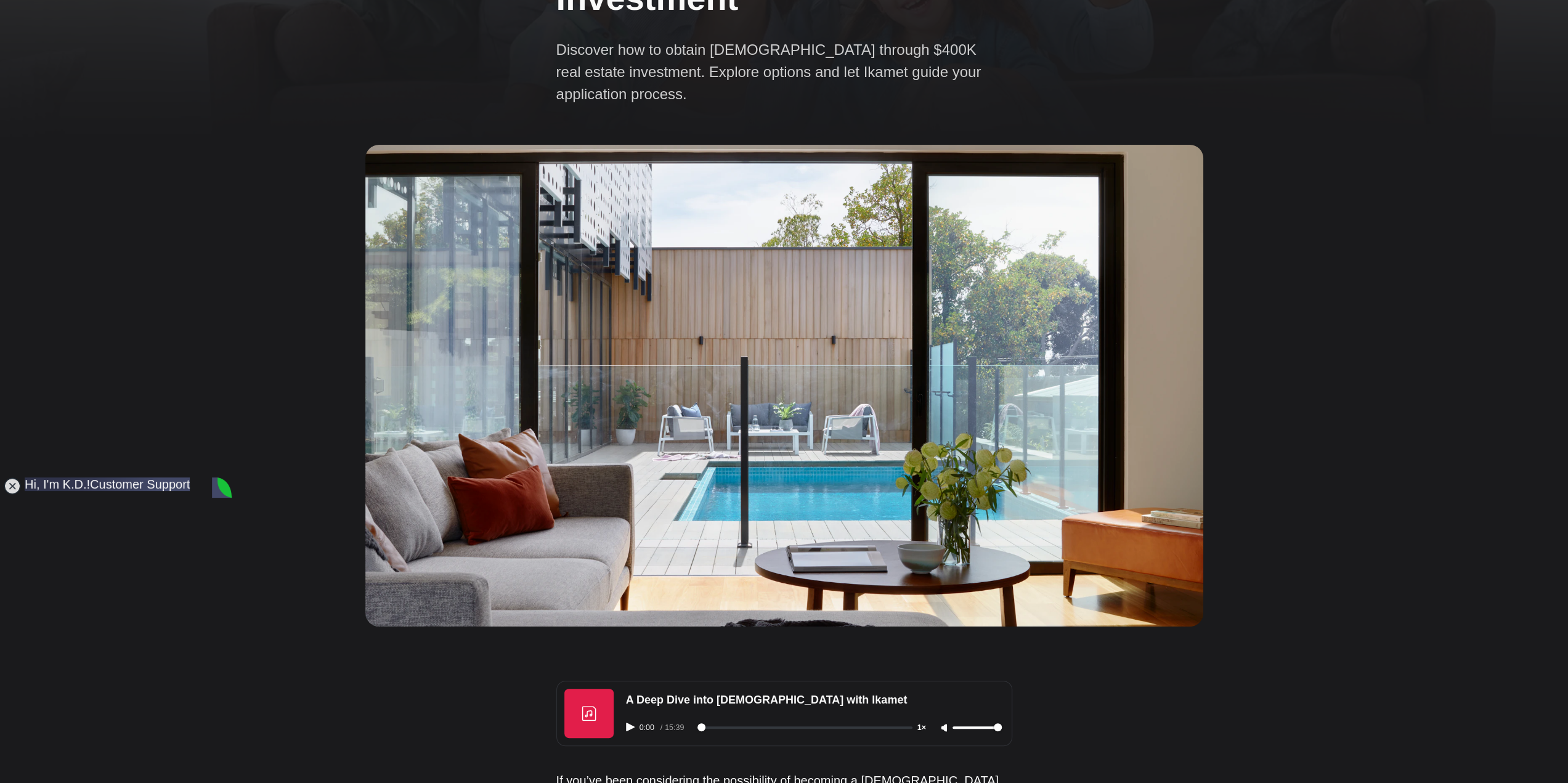
scroll to position [61, 0]
